Goal: Task Accomplishment & Management: Manage account settings

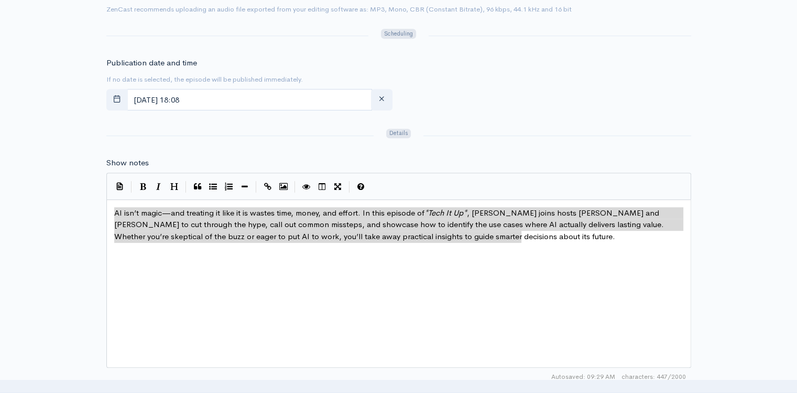
scroll to position [1, 0]
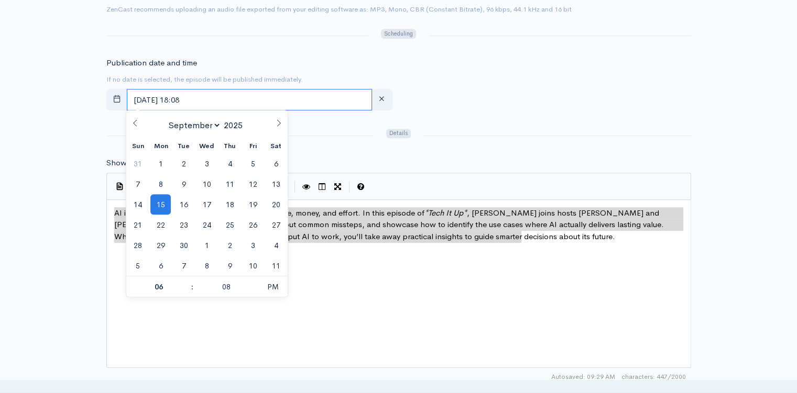
click at [282, 105] on input "September, 15 2025 18:08" at bounding box center [249, 99] width 245 height 21
click at [183, 213] on span "16" at bounding box center [183, 204] width 20 height 20
click at [187, 292] on span at bounding box center [186, 292] width 7 height 10
type input "September, 16 2025 17:08"
type input "05"
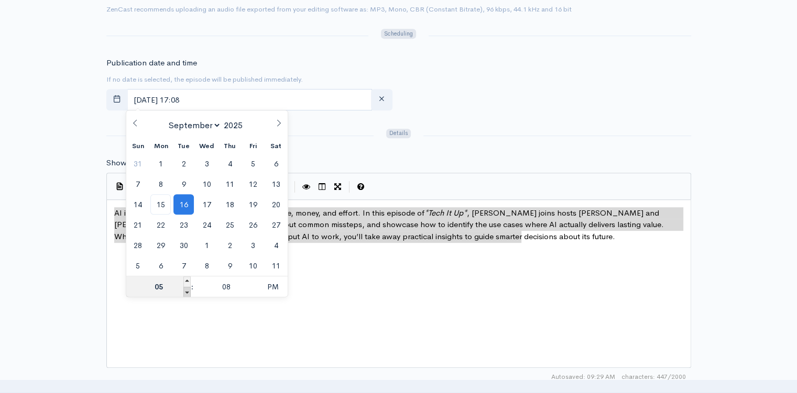
click at [187, 292] on span at bounding box center [186, 292] width 7 height 10
type input "September, 16 2025 16:08"
type input "04"
click at [187, 292] on span at bounding box center [186, 292] width 7 height 10
type input "September, 16 2025 15:08"
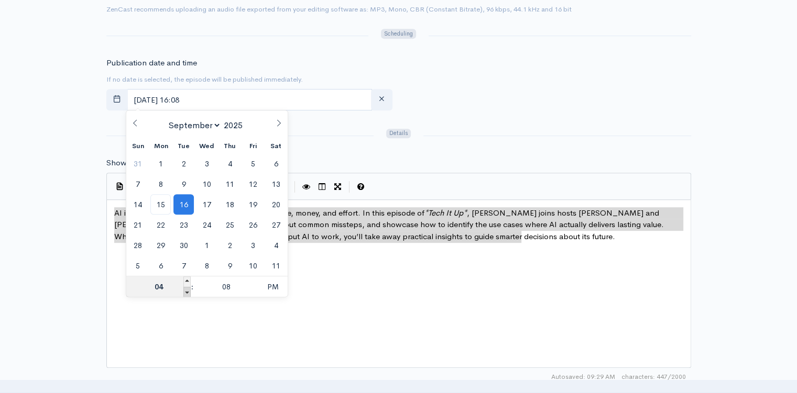
type input "03"
click at [187, 292] on span at bounding box center [186, 292] width 7 height 10
type input "[DATE] 14:08"
type input "02"
click at [491, 127] on div at bounding box center [557, 135] width 280 height 17
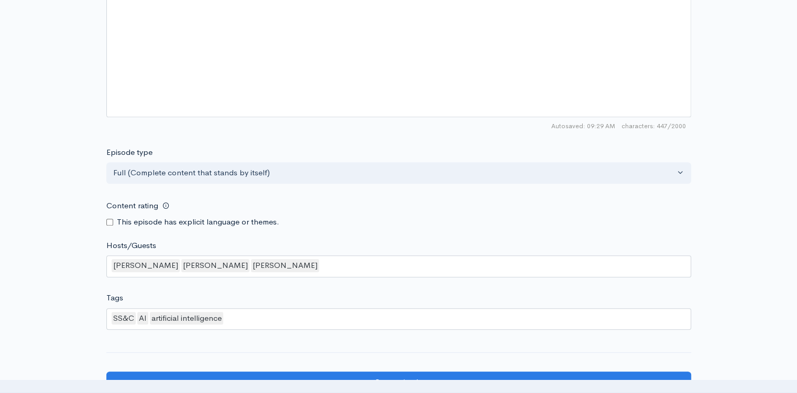
scroll to position [838, 0]
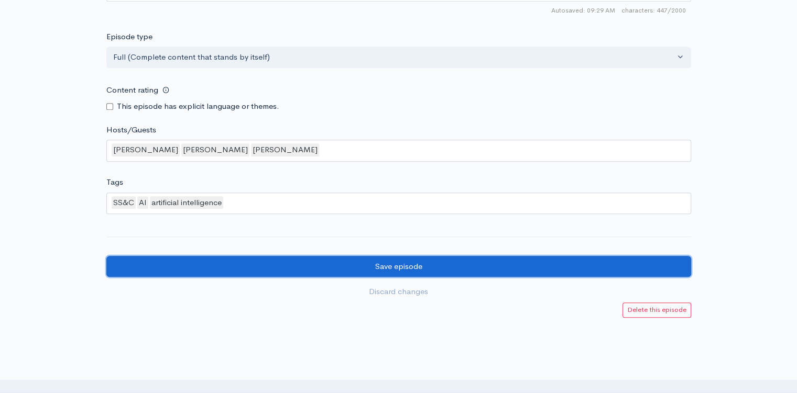
click at [268, 256] on input "Save episode" at bounding box center [398, 266] width 585 height 21
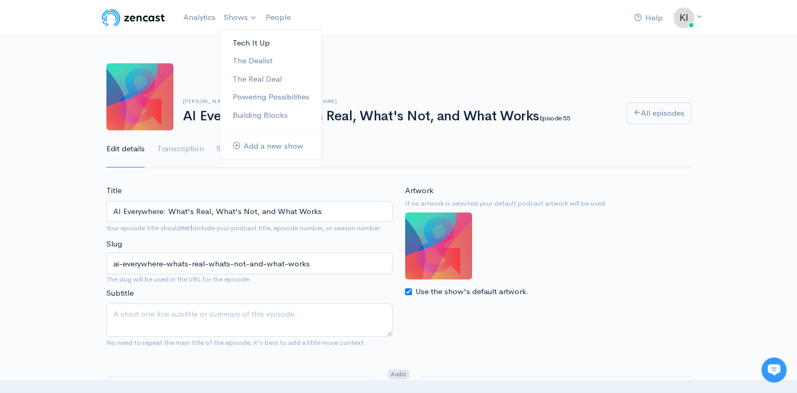
click at [250, 40] on link "Tech It Up" at bounding box center [271, 43] width 102 height 18
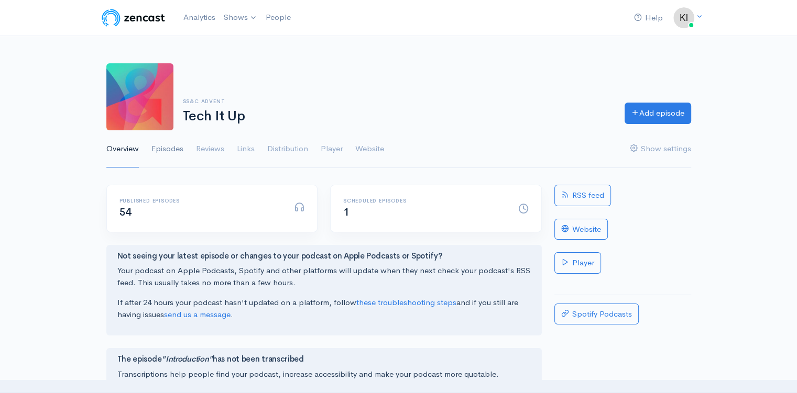
click at [178, 149] on link "Episodes" at bounding box center [167, 149] width 32 height 38
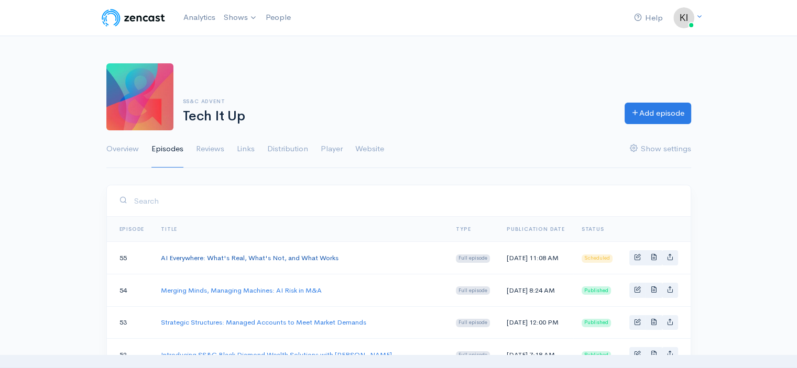
click at [236, 256] on link "AI Everywhere: What's Real, What's Not, and What Works" at bounding box center [250, 258] width 178 height 9
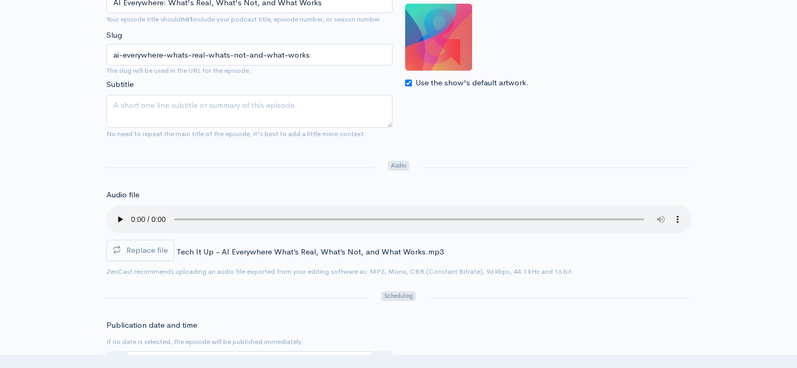
scroll to position [210, 0]
click at [155, 247] on span "Replace file" at bounding box center [146, 250] width 41 height 10
click at [0, 0] on input "Replace file" at bounding box center [0, 0] width 0 height 0
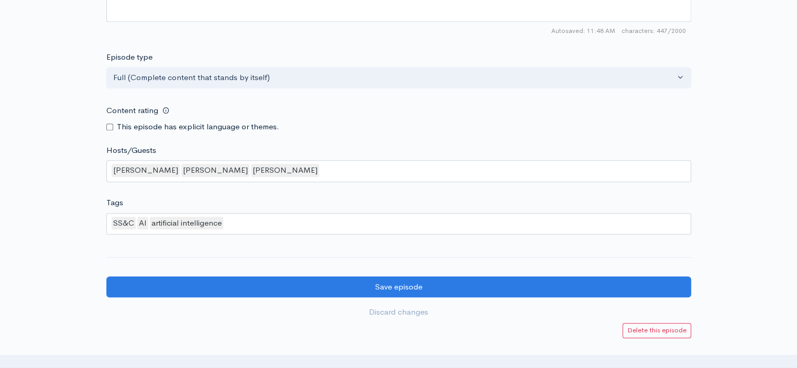
scroll to position [945, 0]
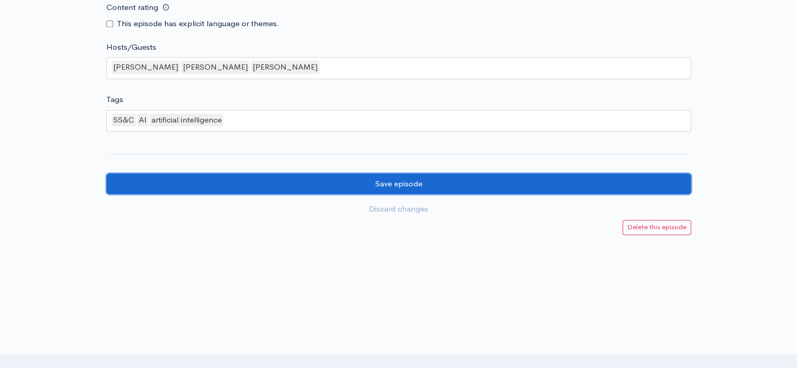
click at [410, 184] on input "Save episode" at bounding box center [398, 183] width 585 height 21
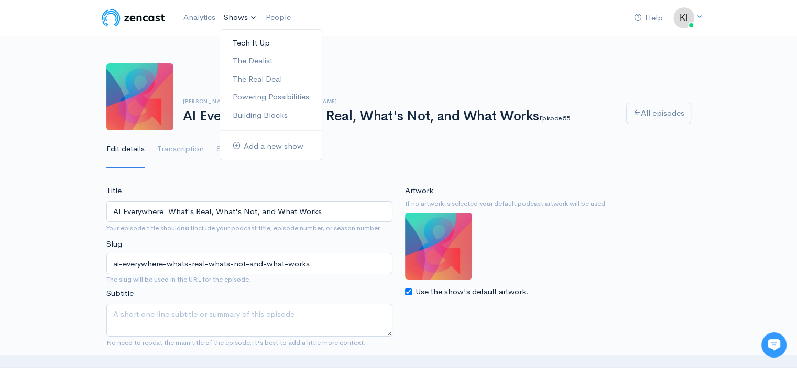
click at [247, 42] on link "Tech It Up" at bounding box center [271, 43] width 102 height 18
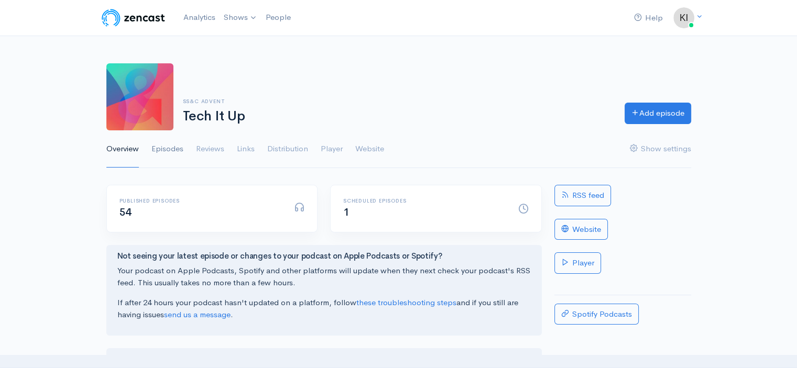
click at [168, 150] on link "Episodes" at bounding box center [167, 149] width 32 height 38
